Goal: Task Accomplishment & Management: Manage account settings

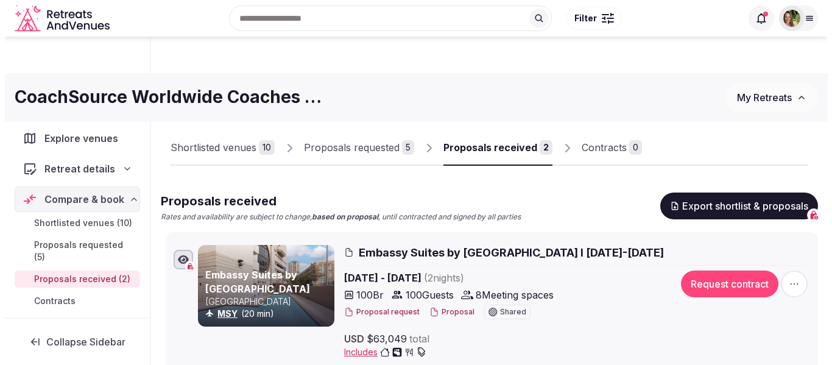
scroll to position [183, 0]
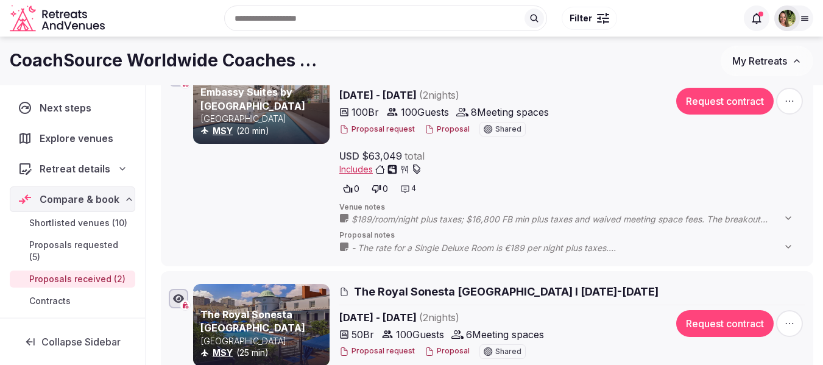
click at [447, 129] on button "Proposal" at bounding box center [447, 129] width 45 height 10
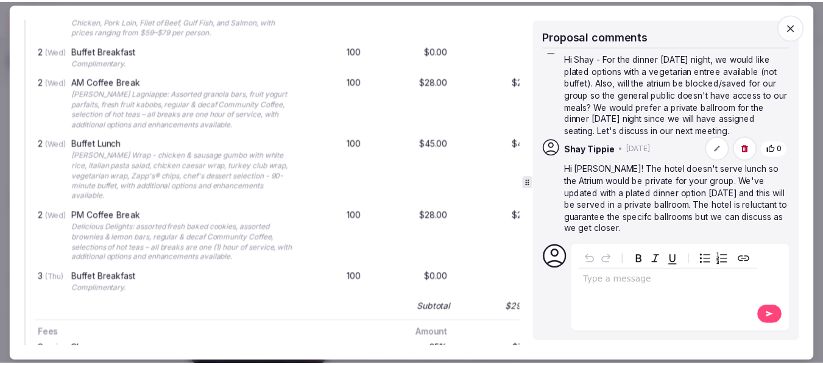
scroll to position [1402, 0]
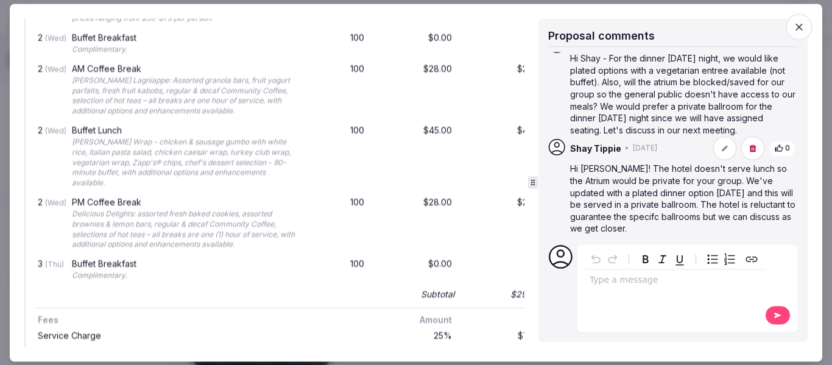
click at [803, 29] on icon "button" at bounding box center [799, 27] width 12 height 12
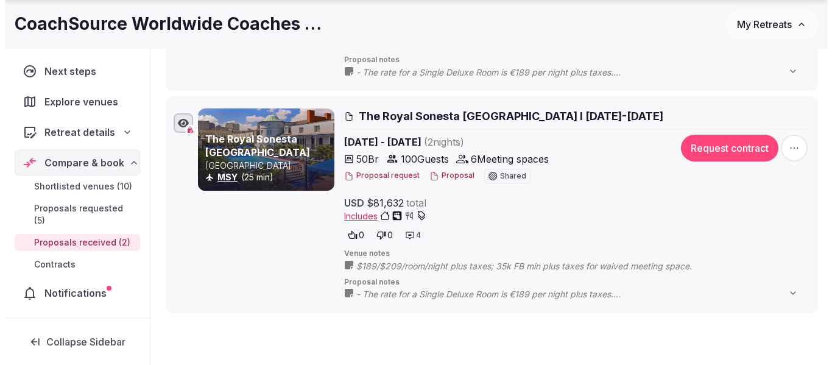
scroll to position [366, 0]
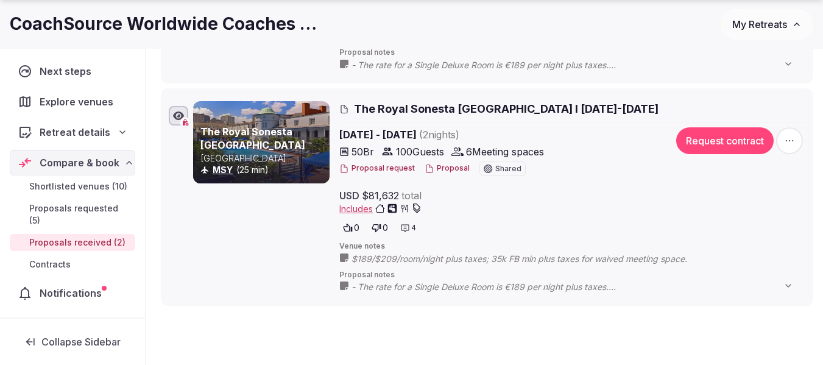
click at [441, 163] on div "Proposal request Proposal Shared" at bounding box center [499, 168] width 320 height 15
click at [441, 173] on button "Proposal" at bounding box center [447, 168] width 45 height 10
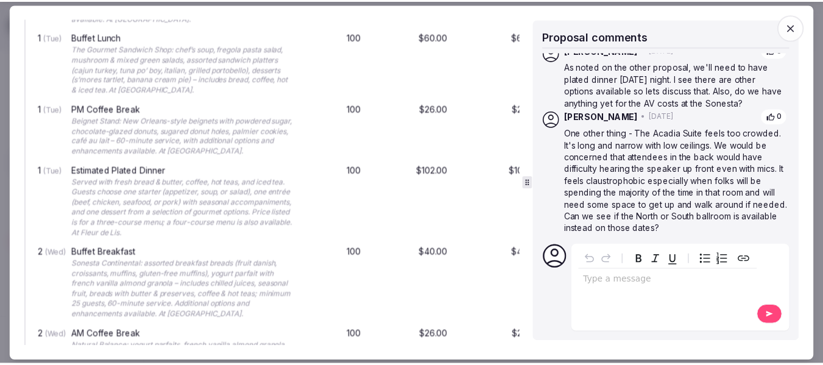
scroll to position [1219, 0]
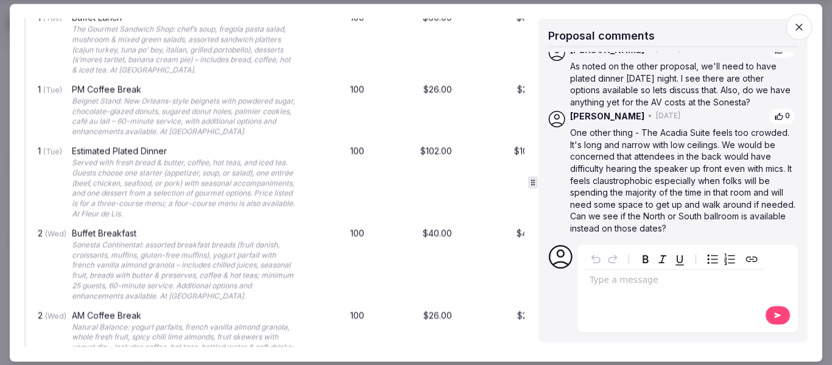
click at [804, 26] on icon "button" at bounding box center [799, 27] width 12 height 12
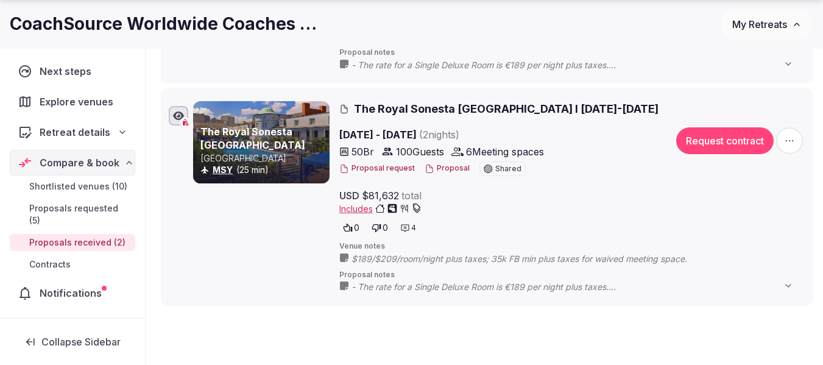
click at [742, 28] on span "My Retreats" at bounding box center [760, 24] width 55 height 12
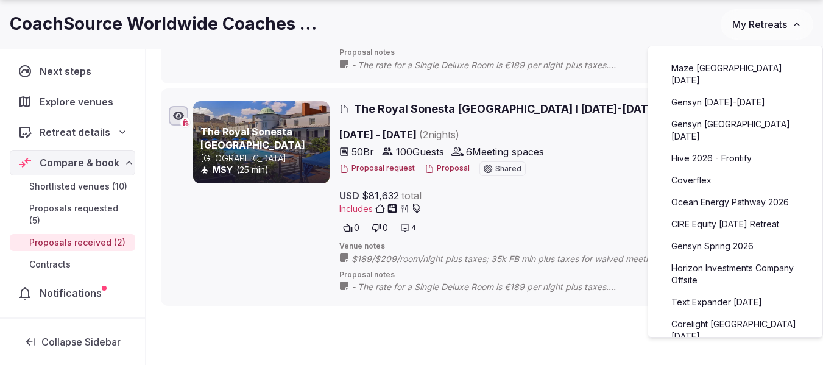
click at [734, 93] on link "Gensyn [DATE]-[DATE]" at bounding box center [736, 103] width 150 height 20
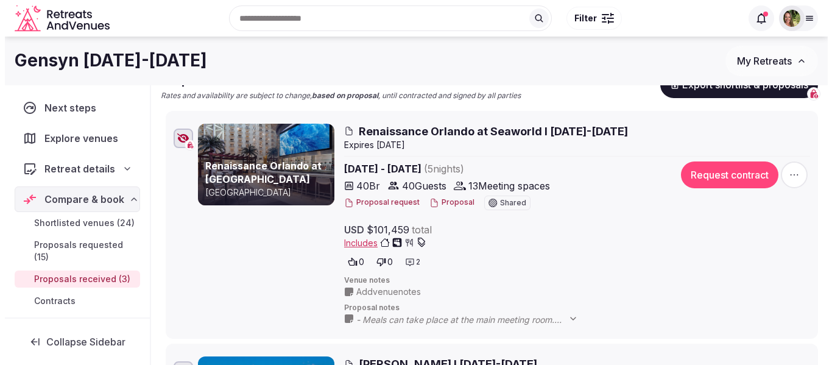
scroll to position [61, 0]
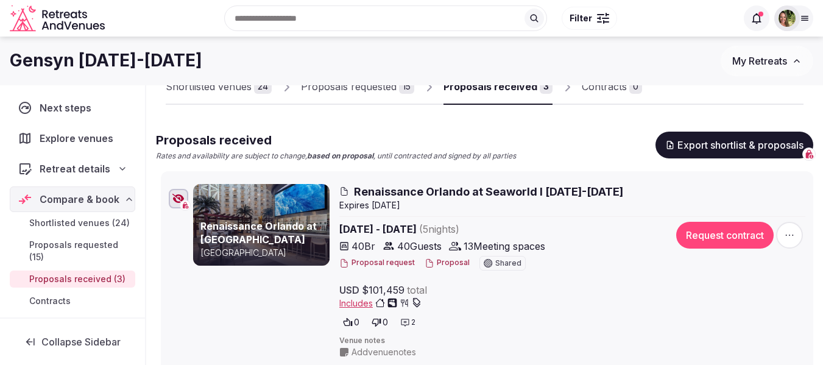
click at [452, 261] on button "Proposal" at bounding box center [447, 263] width 45 height 10
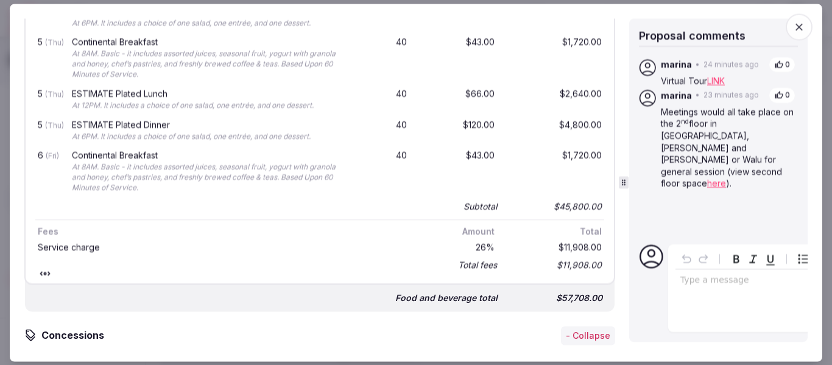
scroll to position [1644, 0]
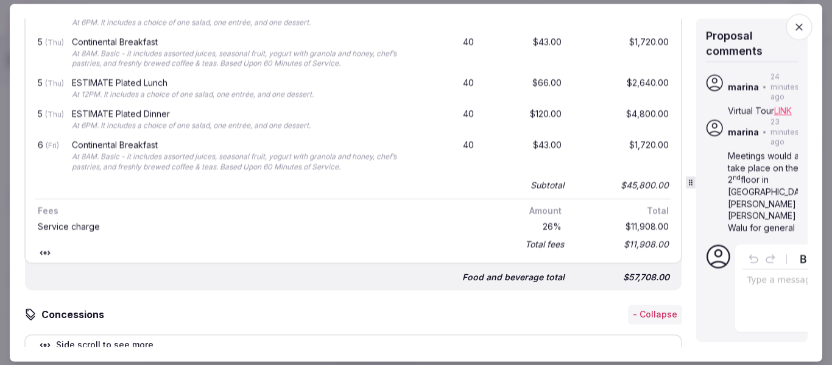
click at [695, 154] on div "Proposal details for Renaissance Orlando at [GEOGRAPHIC_DATA] I [DATE]-[DATE] S…" at bounding box center [416, 182] width 784 height 328
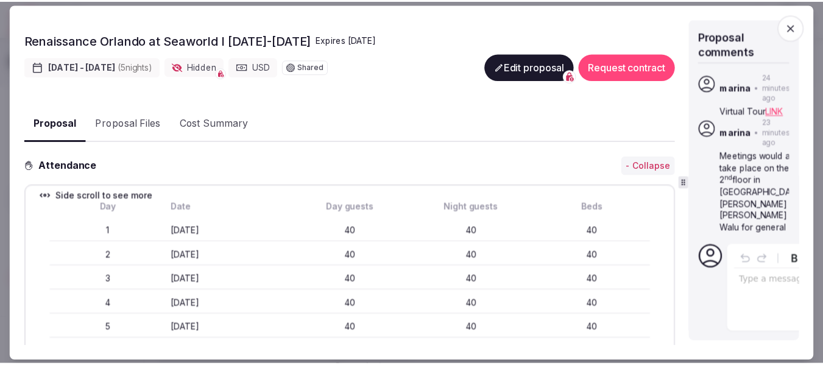
scroll to position [0, 0]
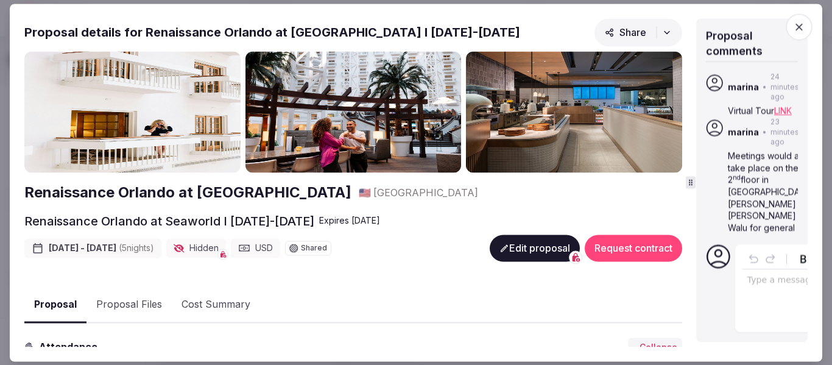
click at [801, 23] on icon "button" at bounding box center [799, 27] width 12 height 12
